Goal: Information Seeking & Learning: Understand process/instructions

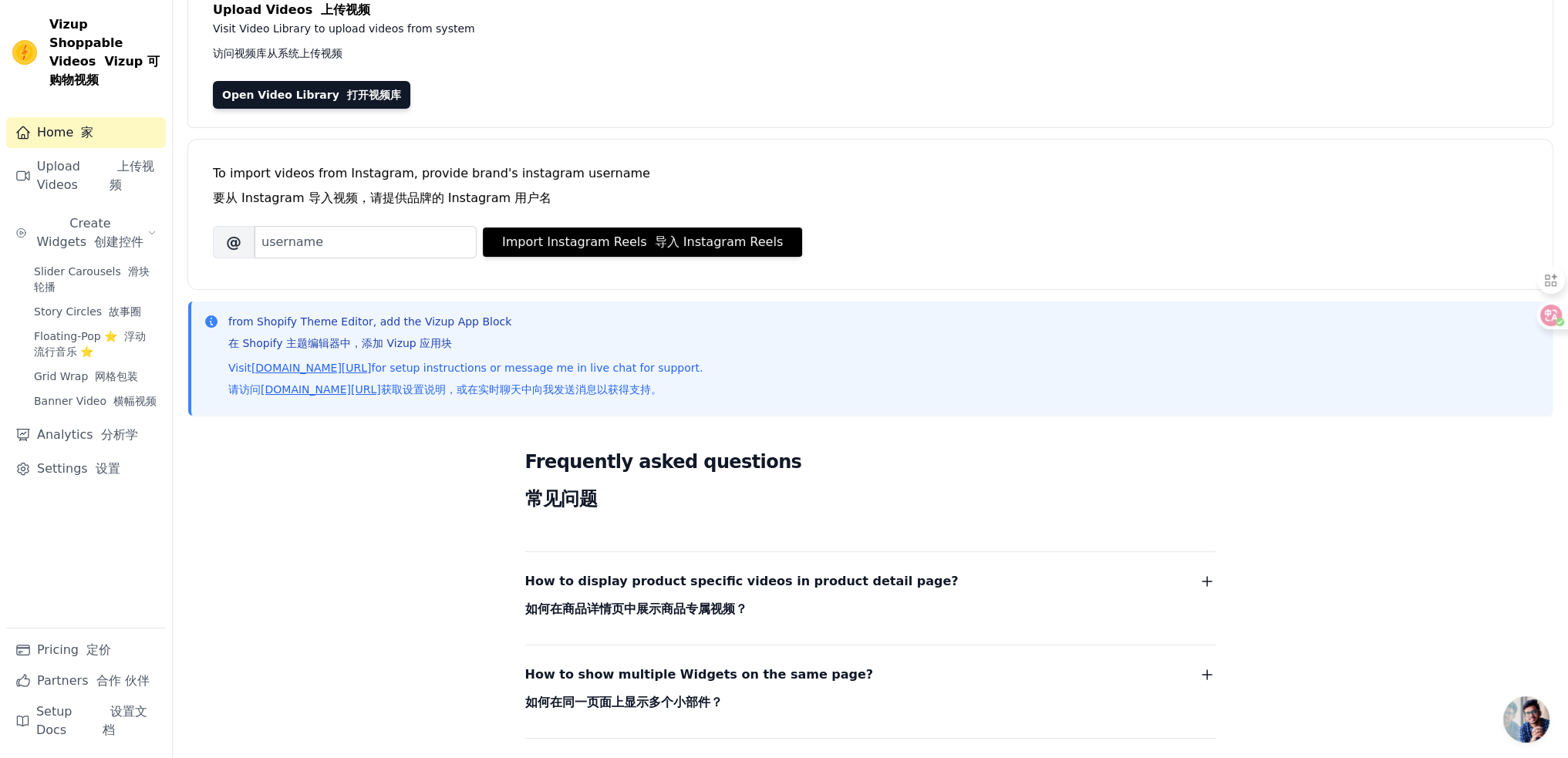
scroll to position [154, 0]
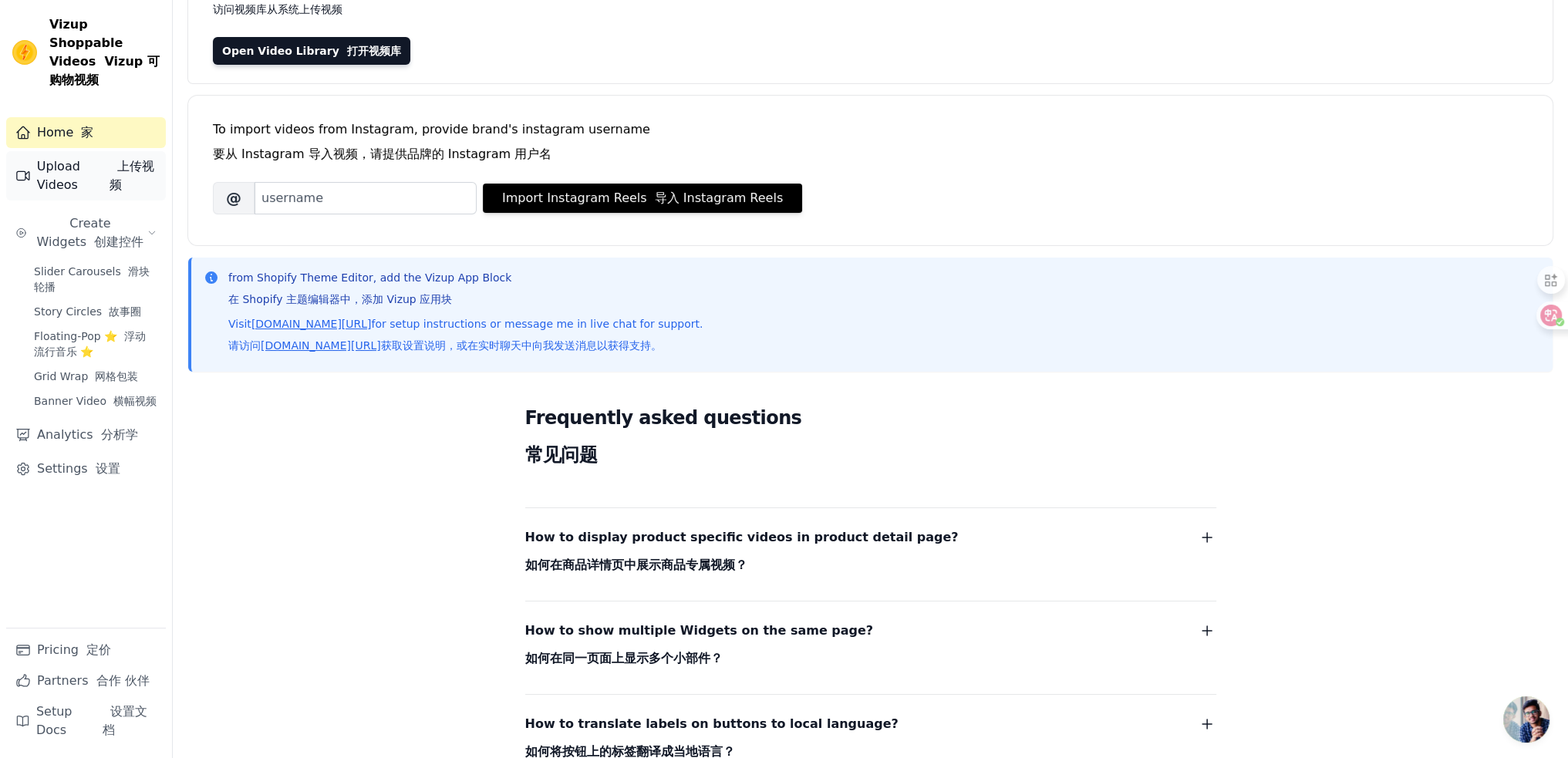
click at [78, 156] on link "Upload Videos 上传视频" at bounding box center [85, 176] width 160 height 50
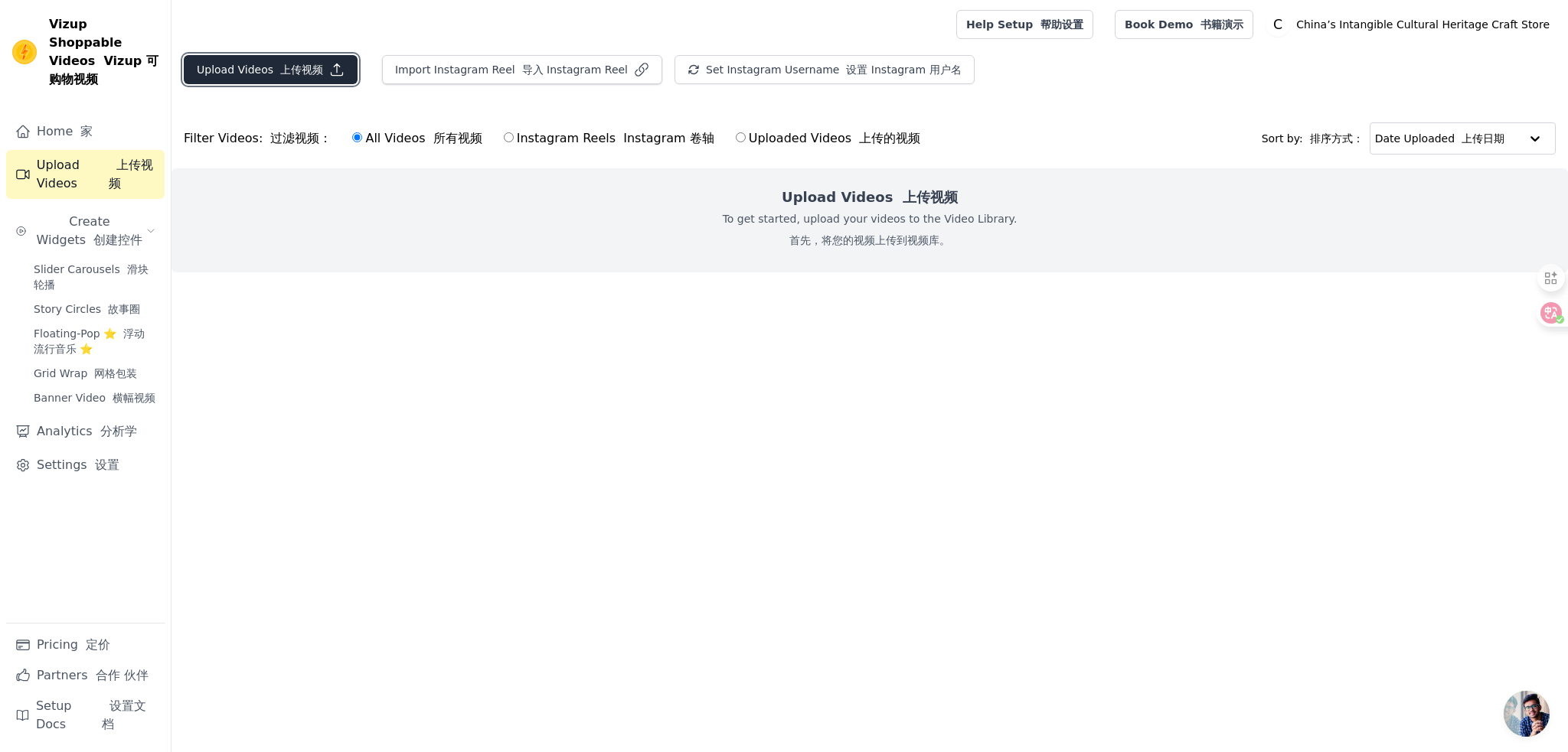
click at [312, 78] on button "Upload Videos 上传视频" at bounding box center [271, 69] width 174 height 29
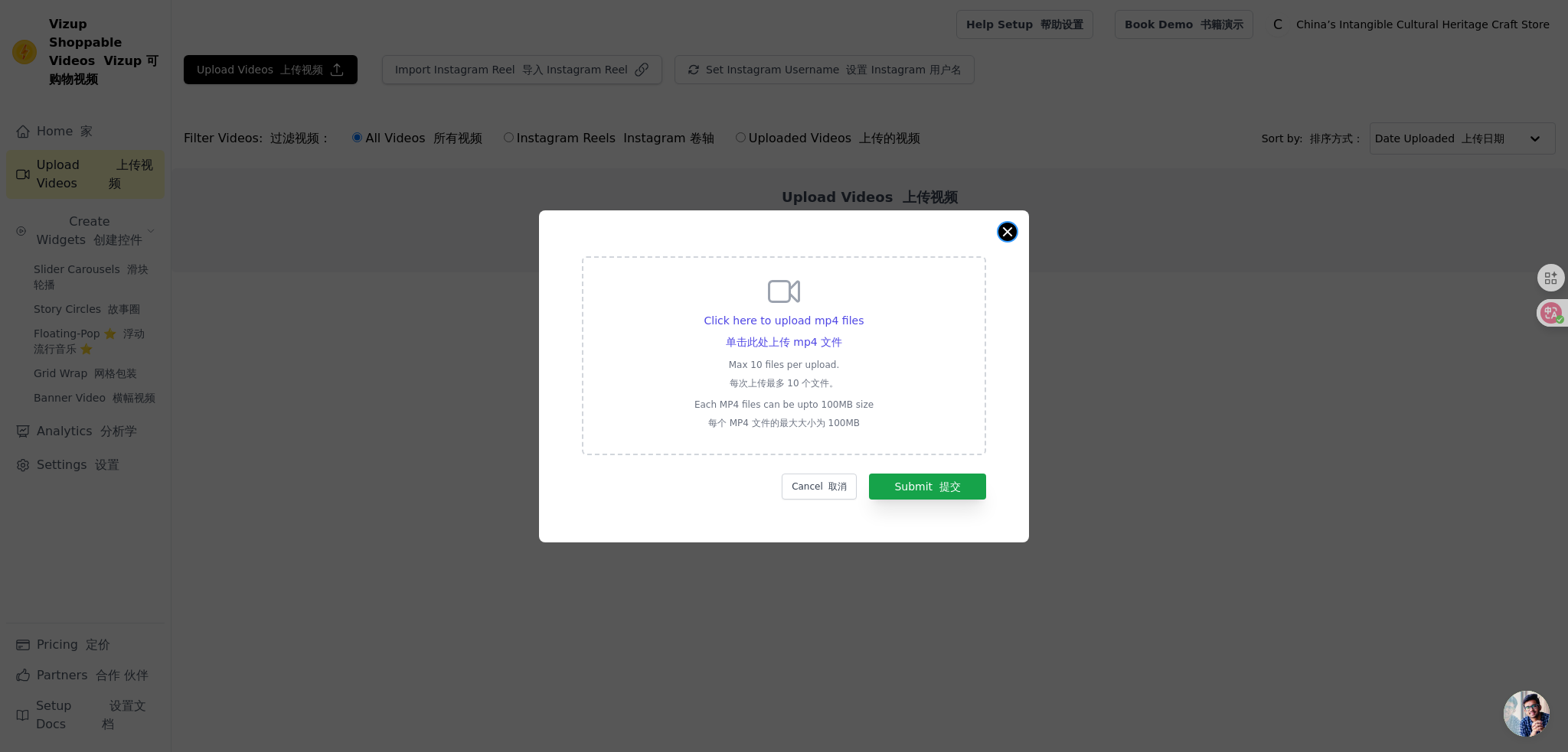
click at [1006, 229] on button "Close modal" at bounding box center [1007, 232] width 18 height 18
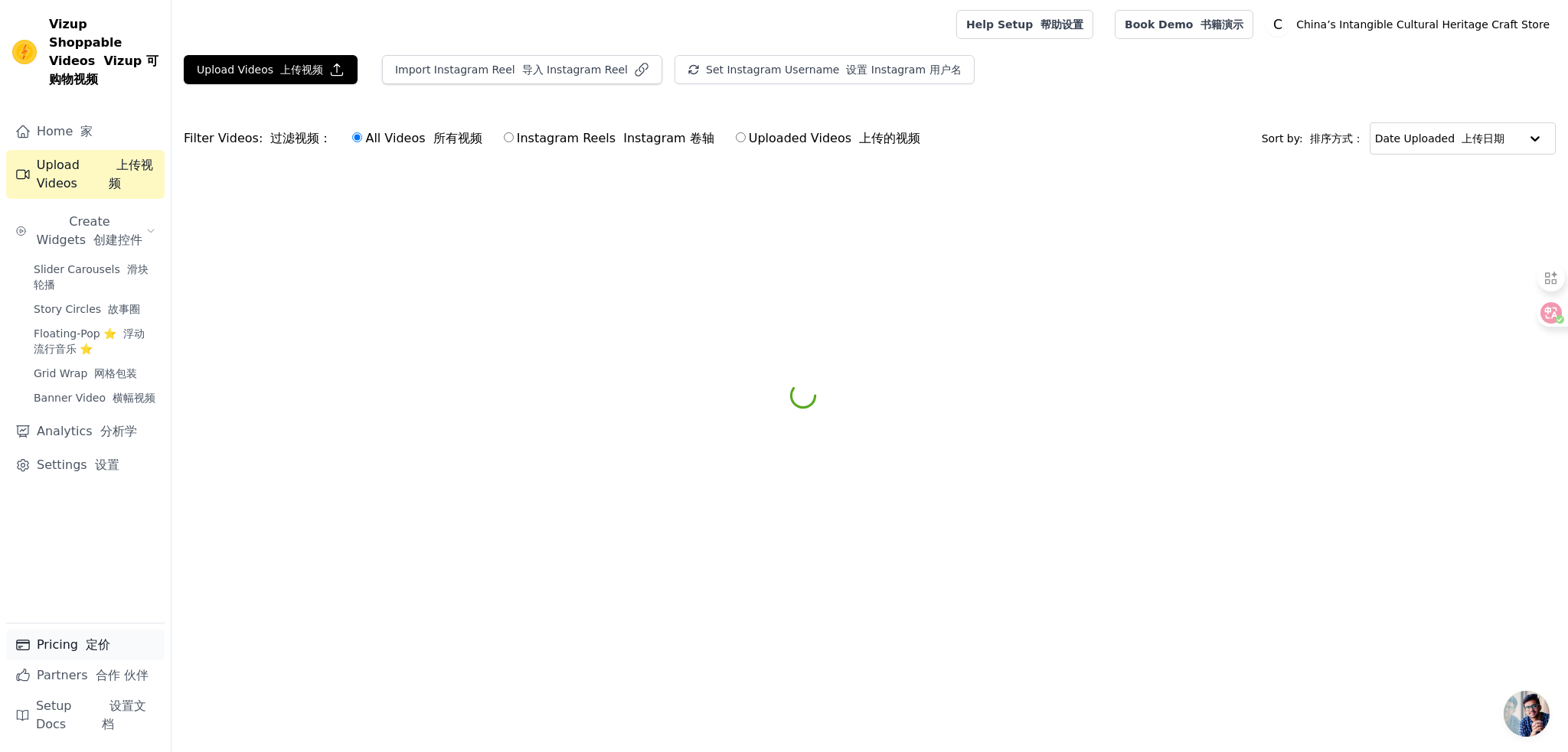
click at [110, 648] on link "Pricing 定价" at bounding box center [85, 644] width 159 height 30
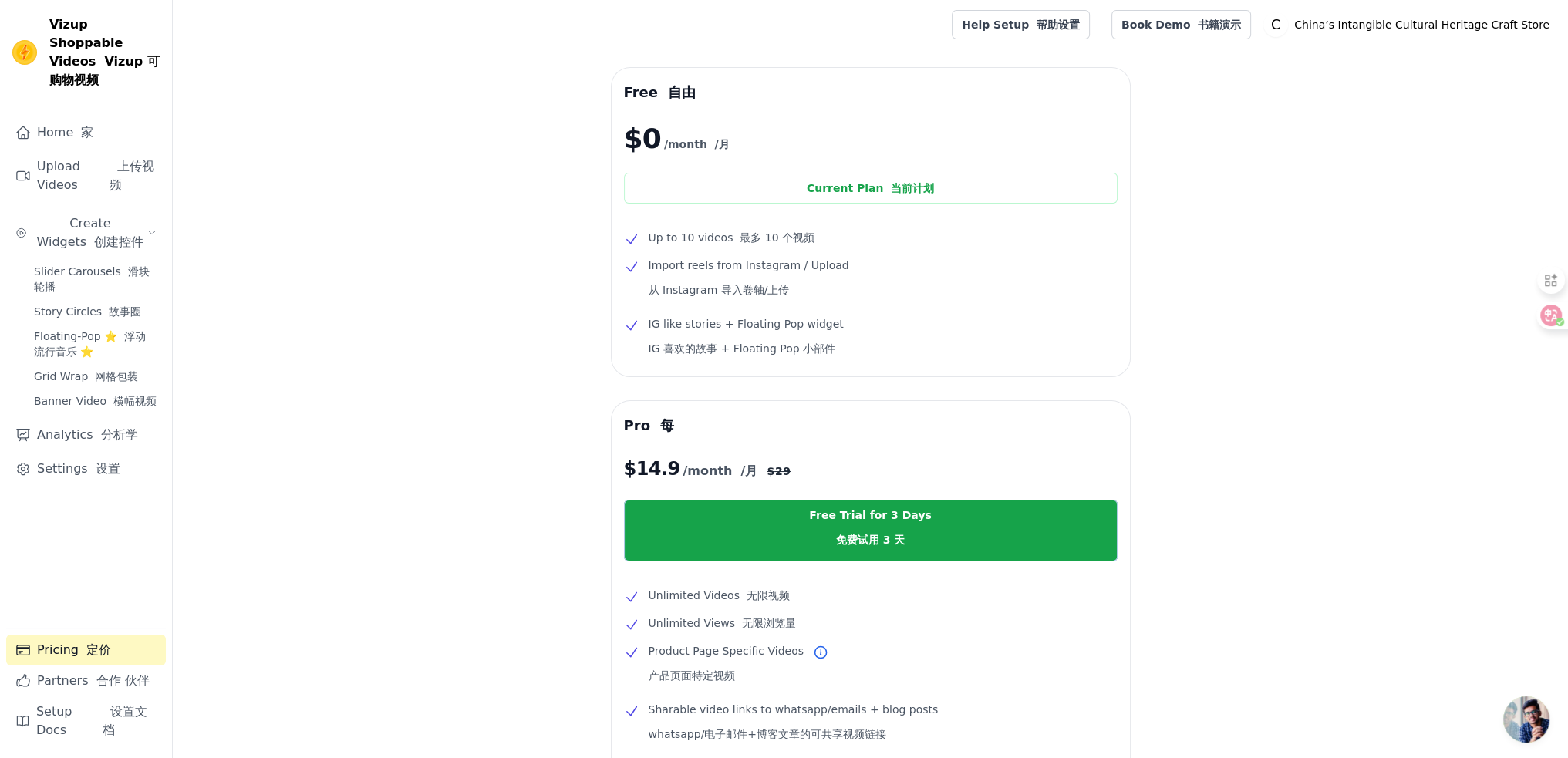
drag, startPoint x: 500, startPoint y: 338, endPoint x: 568, endPoint y: 240, distance: 119.3
click at [568, 240] on div "Free 自由 $0 /month /月 Current Plan 当前计划 Up to 10 videos 最多 10 个视频 Import reels f…" at bounding box center [870, 566] width 1395 height 996
click at [77, 151] on link "Upload Videos 上传视频" at bounding box center [85, 176] width 160 height 50
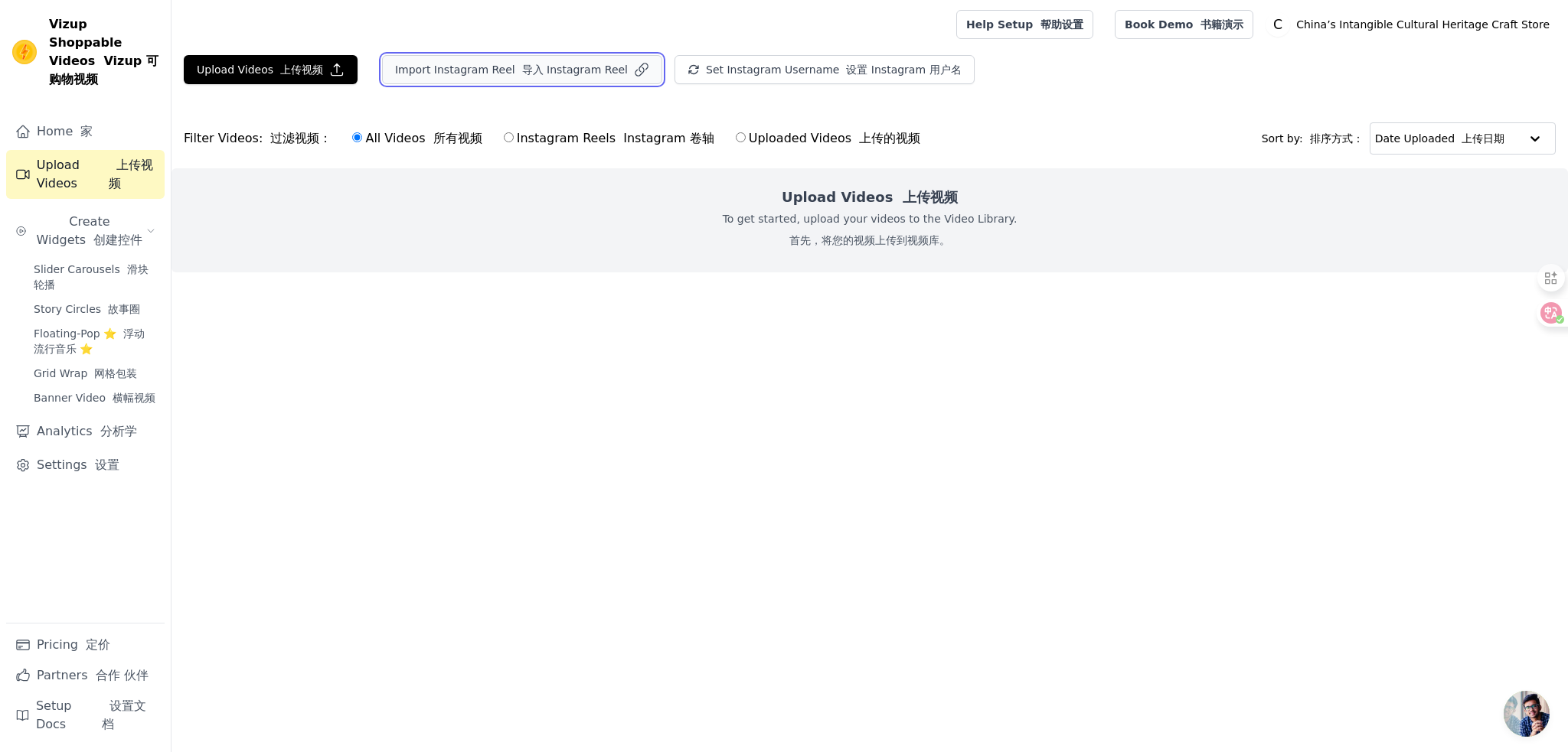
click at [508, 79] on button "Import Instagram Reel 导入 Instagram Reel" at bounding box center [522, 69] width 280 height 29
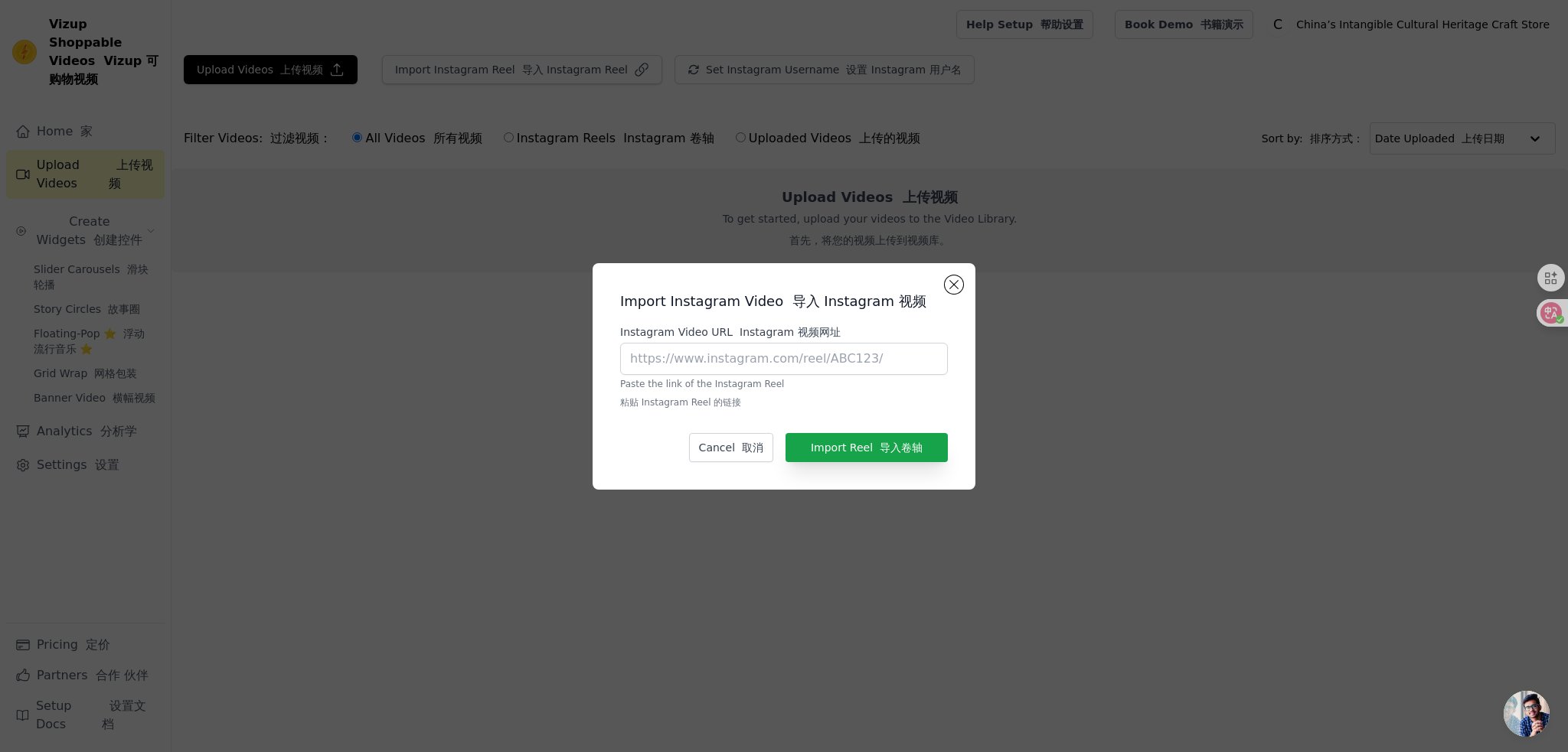
click at [942, 286] on div "Import Instagram Video 导入 Instagram 视频 Instagram Video URL Instagram 视频网址 Paste…" at bounding box center [784, 376] width 358 height 202
click at [950, 279] on button "Close modal" at bounding box center [954, 284] width 18 height 18
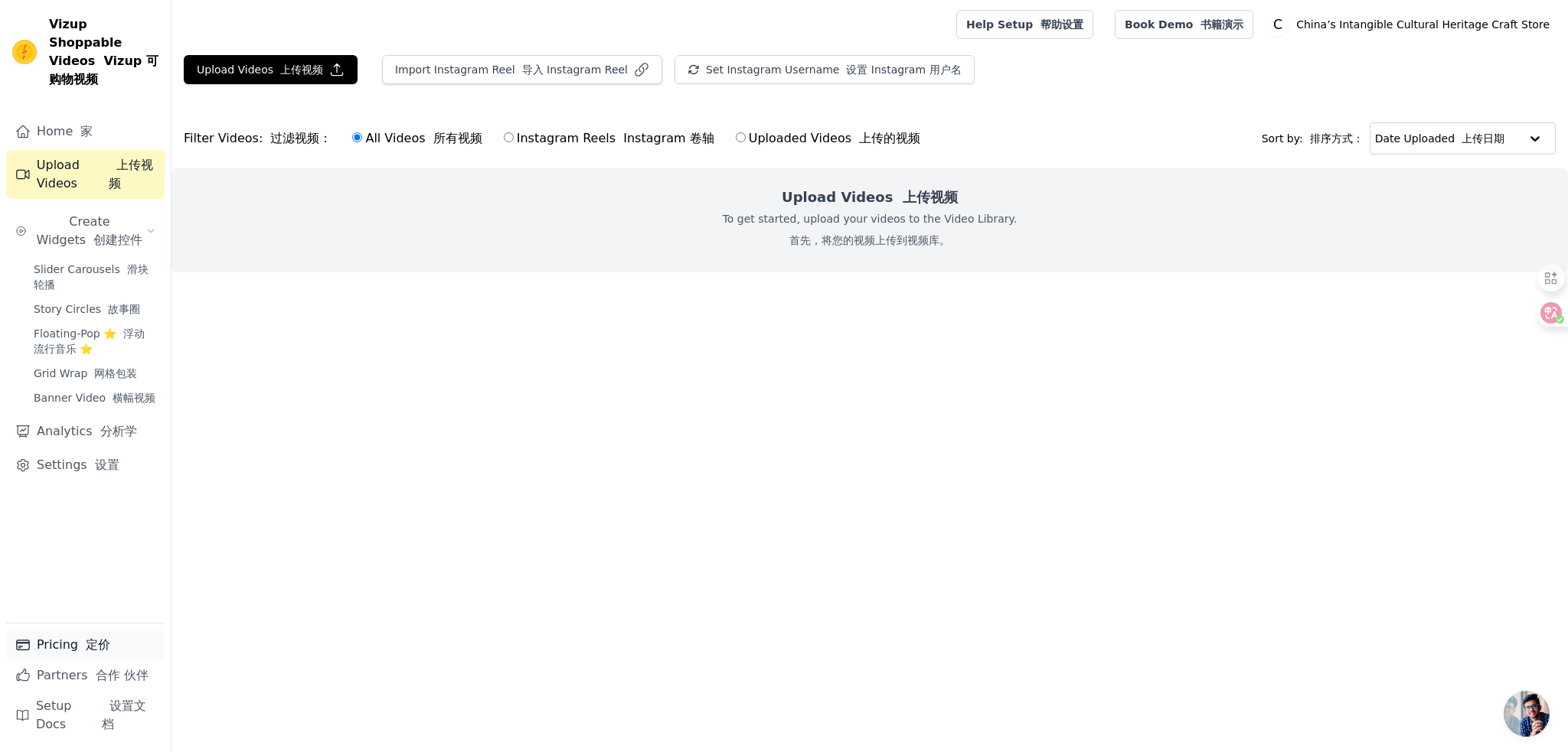
click at [108, 640] on link "Pricing 定价" at bounding box center [85, 644] width 159 height 30
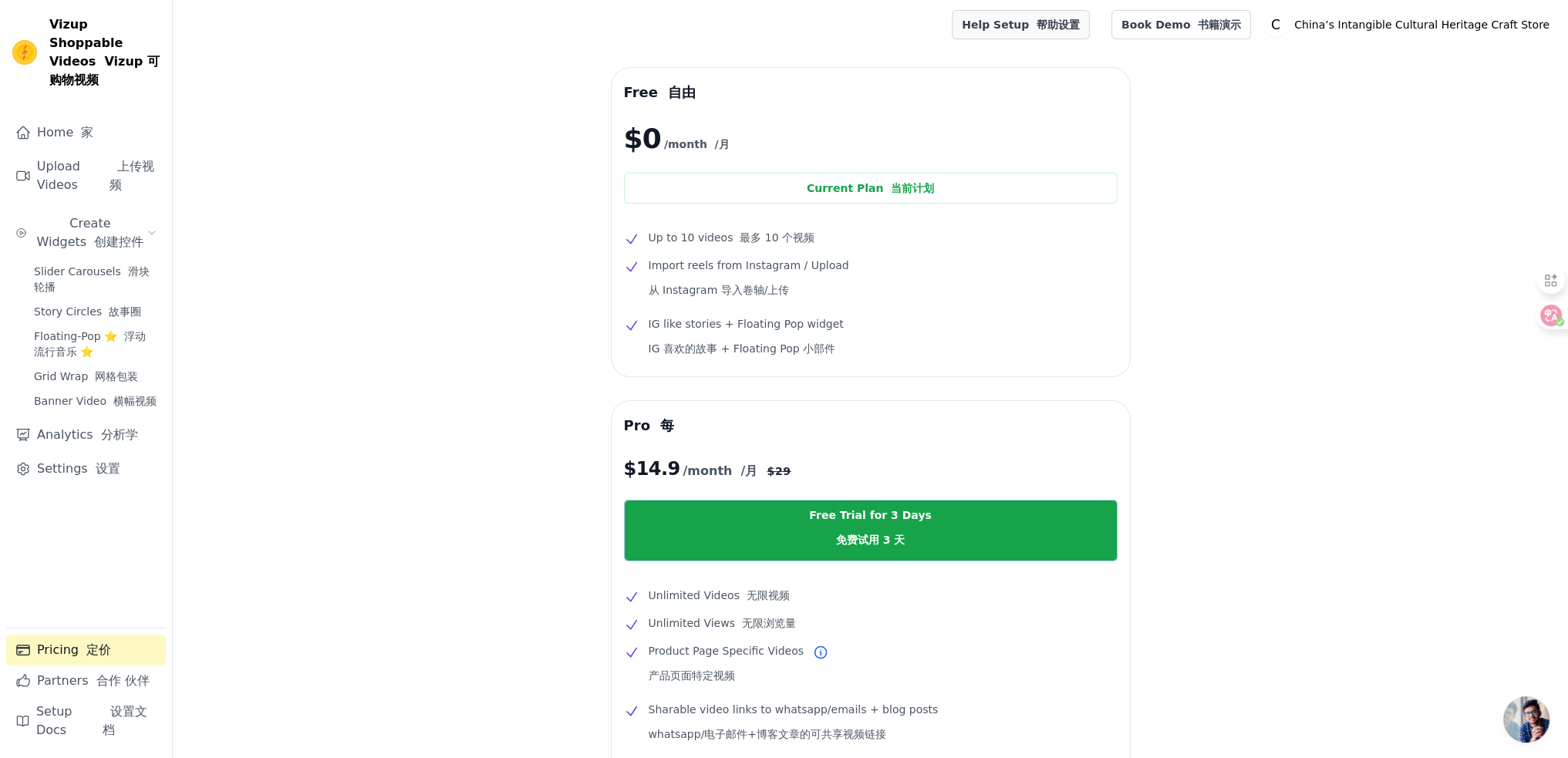
click at [1036, 15] on link "Help Setup 帮助设置" at bounding box center [1020, 24] width 138 height 29
